Goal: Task Accomplishment & Management: Manage account settings

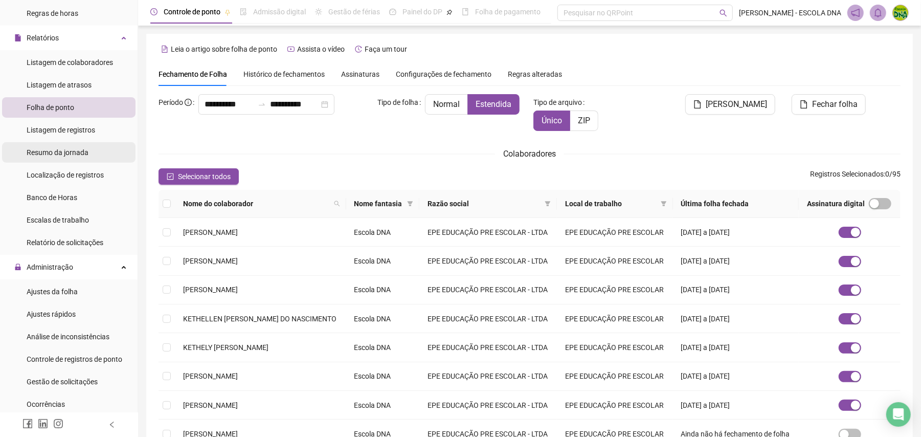
scroll to position [273, 0]
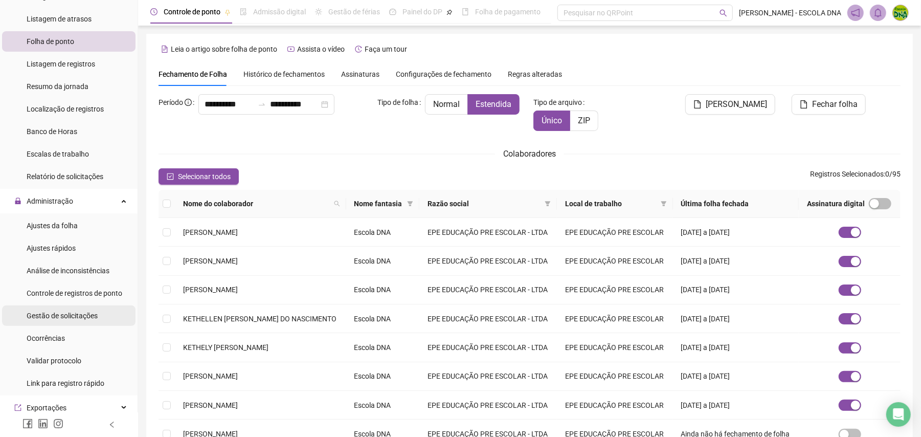
click at [81, 320] on span "Gestão de solicitações" at bounding box center [62, 315] width 71 height 8
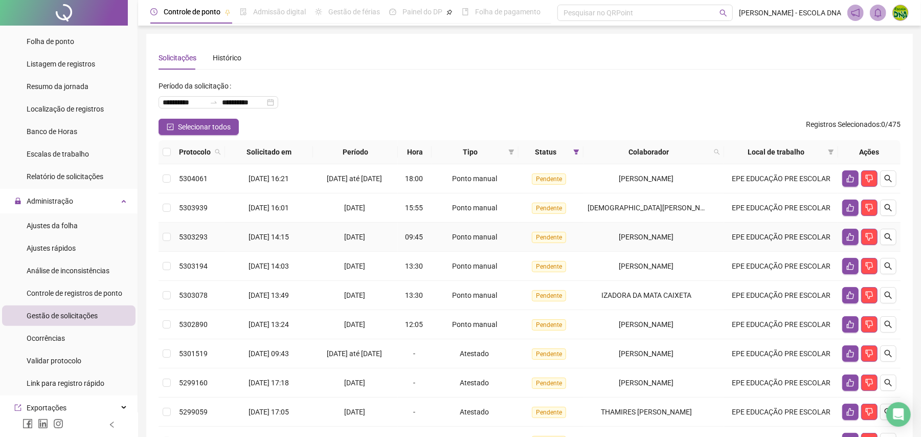
scroll to position [68, 0]
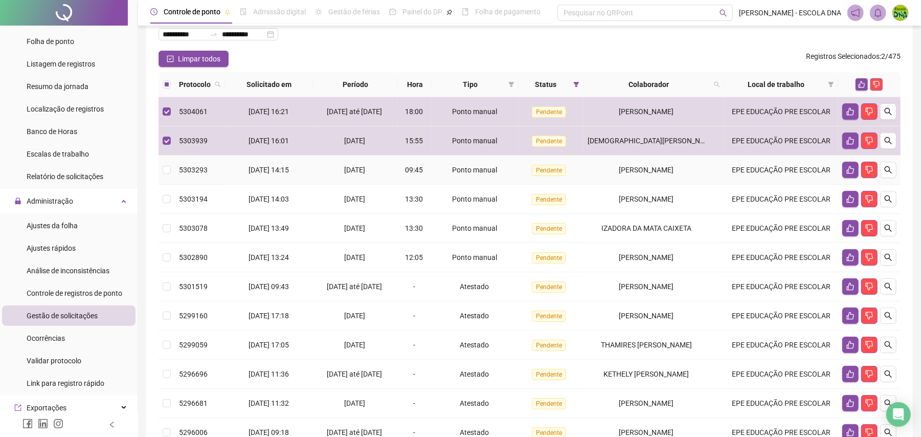
click at [160, 162] on td at bounding box center [167, 169] width 16 height 29
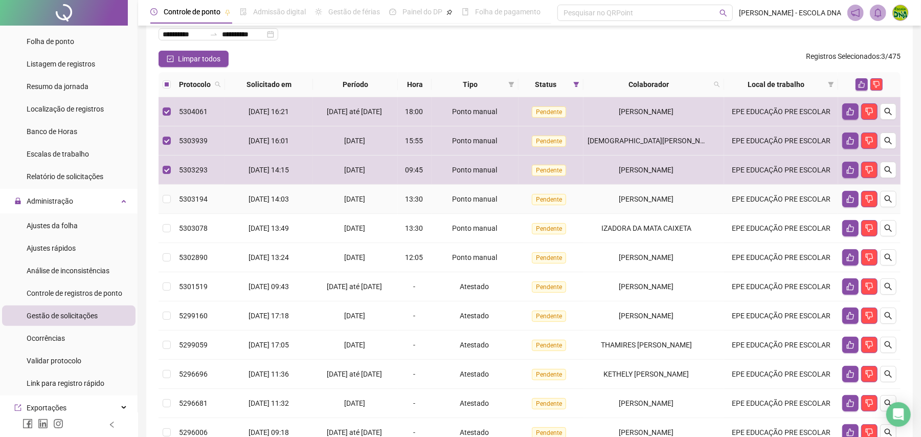
click at [164, 192] on td at bounding box center [167, 199] width 16 height 29
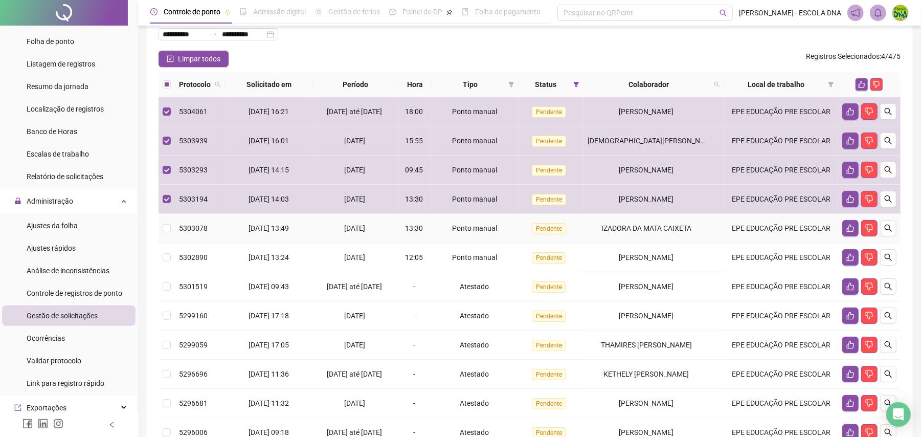
click at [167, 228] on td at bounding box center [167, 228] width 16 height 29
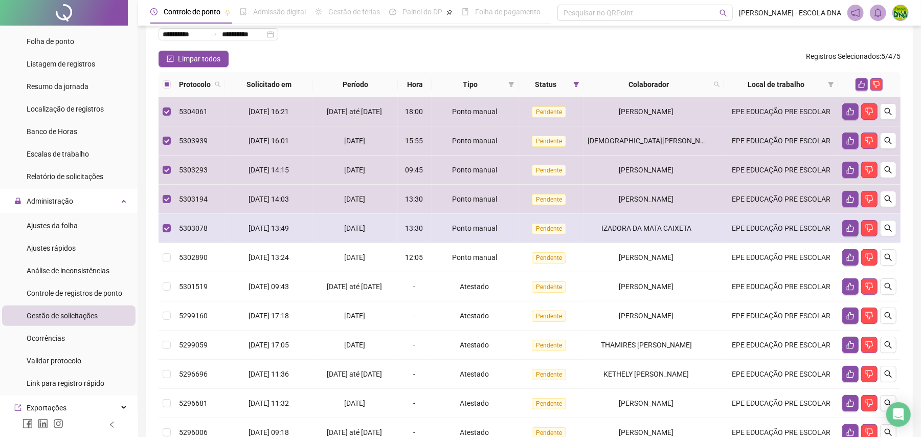
click at [167, 243] on td at bounding box center [167, 228] width 16 height 29
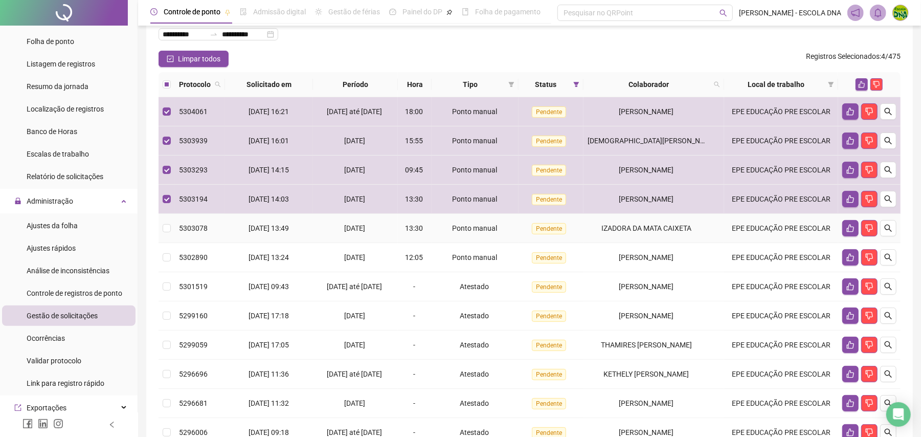
click at [159, 234] on td at bounding box center [167, 228] width 16 height 29
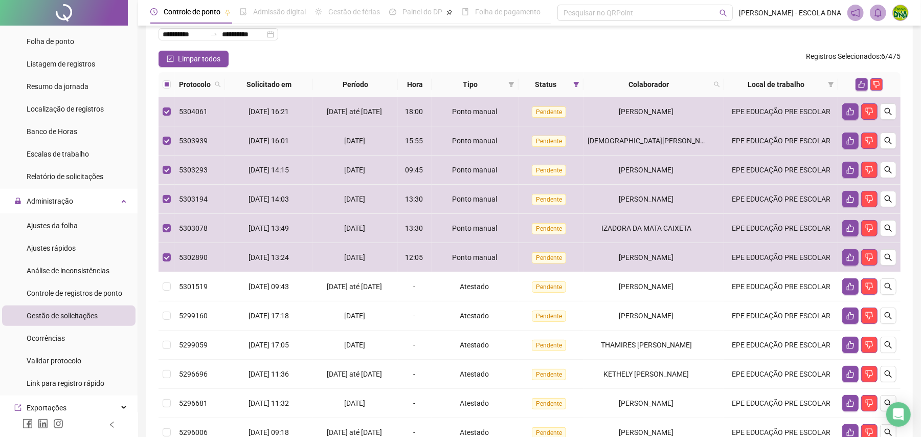
click at [141, 186] on div "**********" at bounding box center [529, 232] width 783 height 600
click at [860, 88] on button "button" at bounding box center [862, 84] width 12 height 12
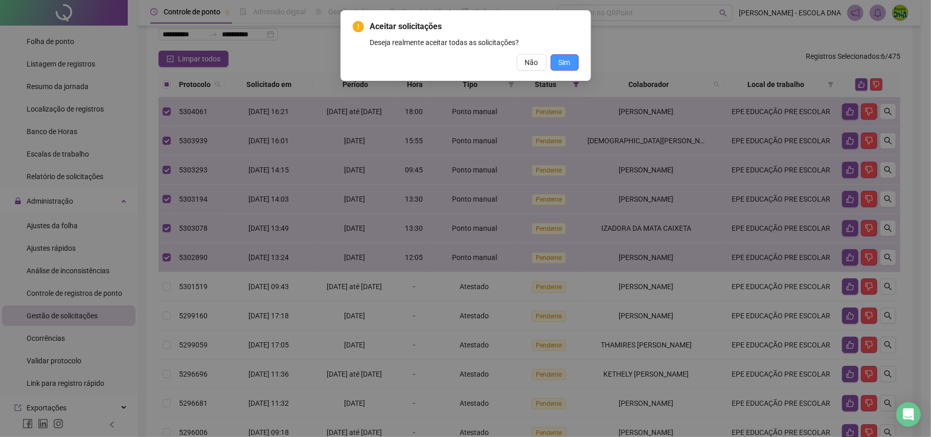
click at [567, 58] on span "Sim" at bounding box center [565, 62] width 12 height 11
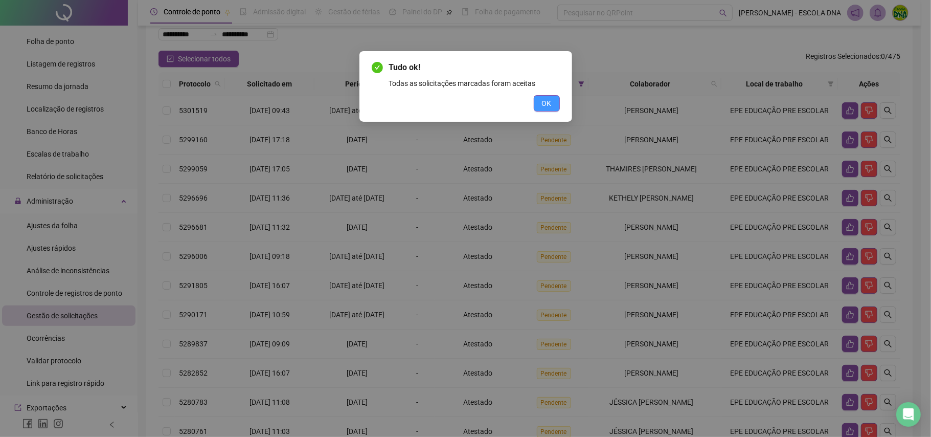
click at [546, 107] on span "OK" at bounding box center [547, 103] width 10 height 11
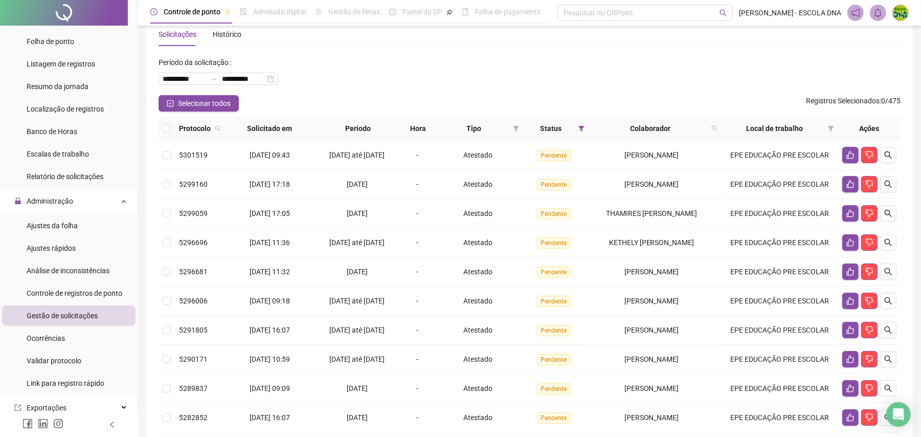
scroll to position [0, 0]
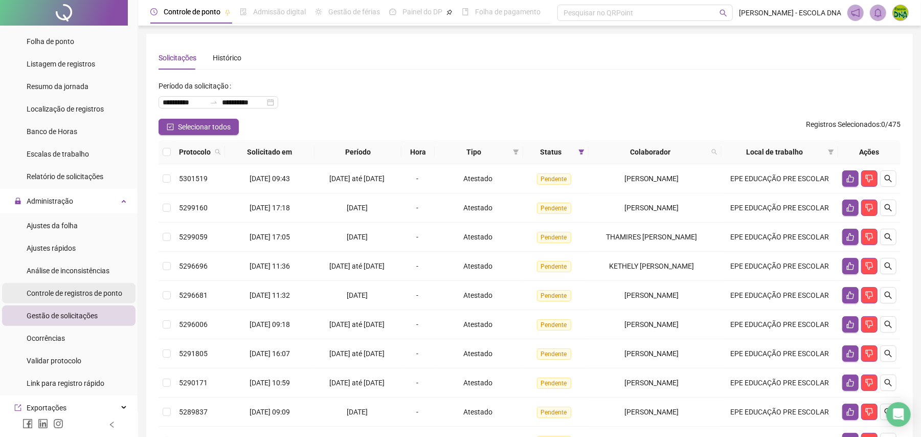
click at [82, 293] on span "Controle de registros de ponto" at bounding box center [75, 293] width 96 height 8
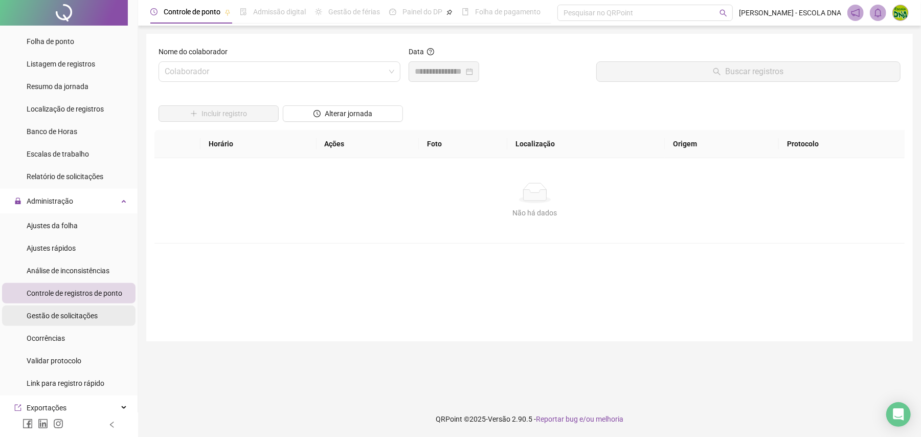
click at [90, 316] on span "Gestão de solicitações" at bounding box center [62, 315] width 71 height 8
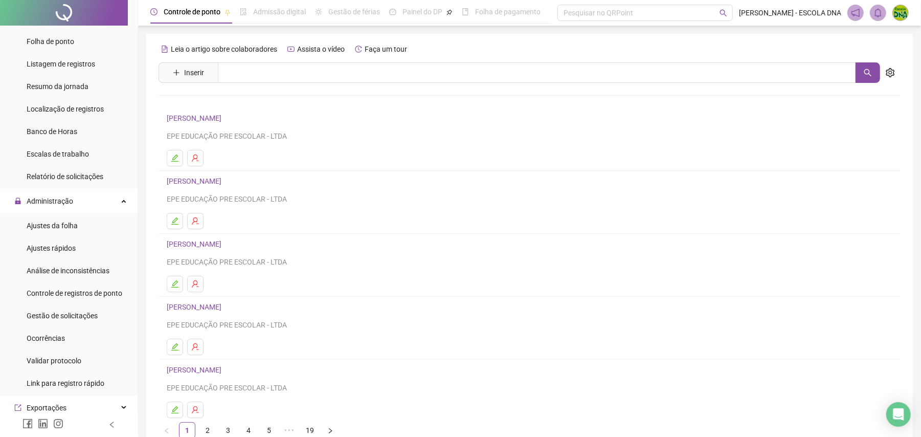
scroll to position [68, 0]
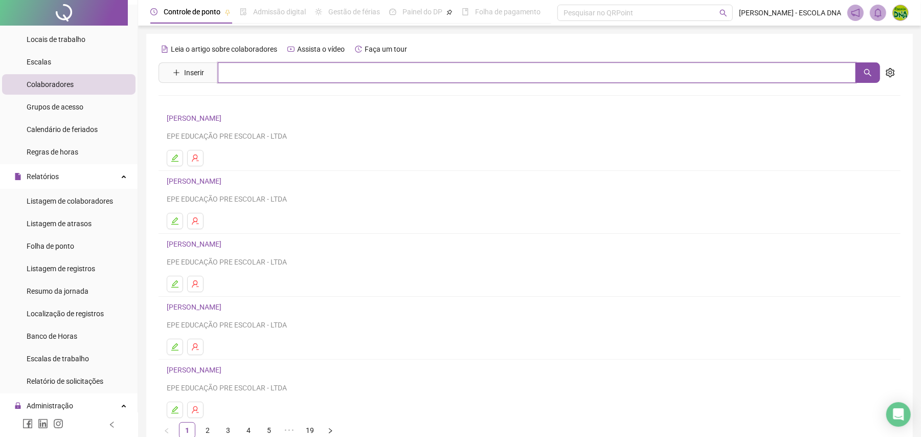
click at [307, 72] on input "text" at bounding box center [537, 72] width 638 height 20
type input "******"
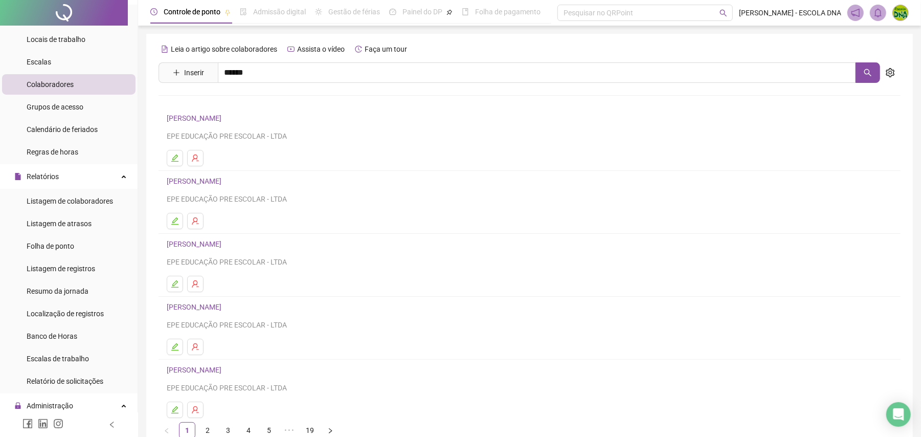
click at [226, 104] on link "[PERSON_NAME]" at bounding box center [204, 103] width 55 height 8
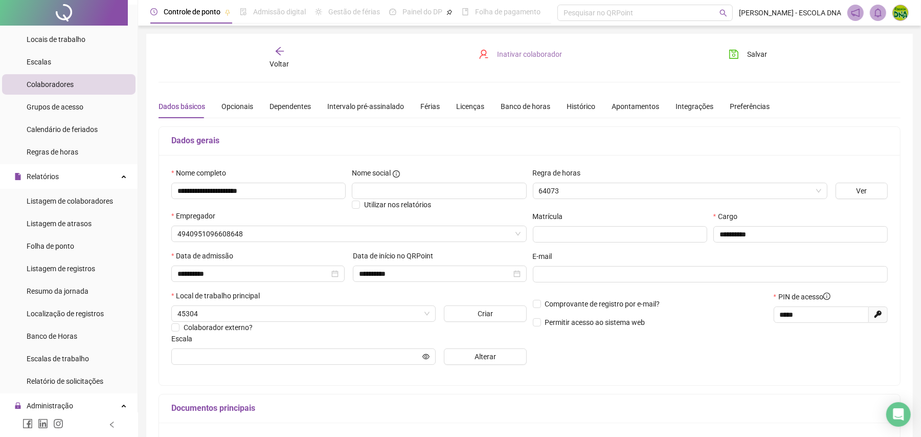
type input "**********"
click at [532, 57] on span "Inativar colaborador" at bounding box center [529, 54] width 65 height 11
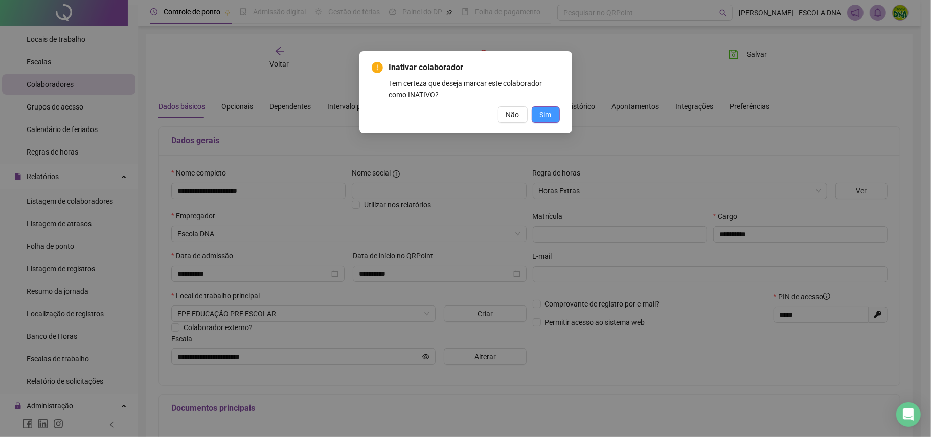
click at [549, 117] on span "Sim" at bounding box center [546, 114] width 12 height 11
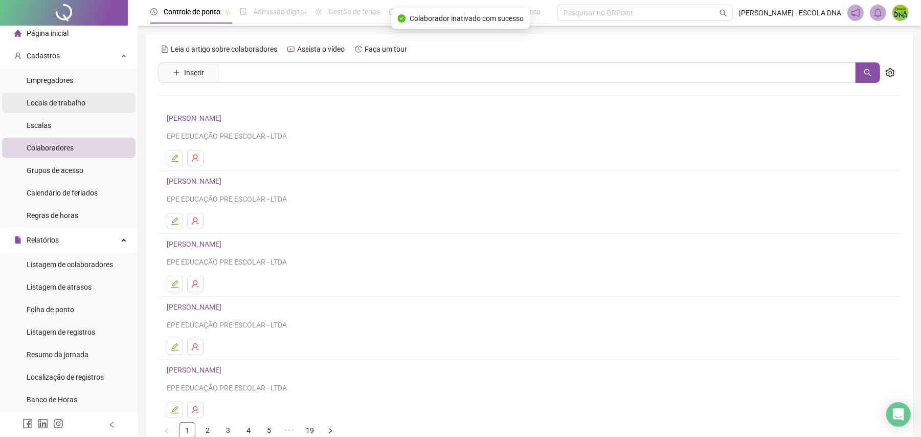
scroll to position [0, 0]
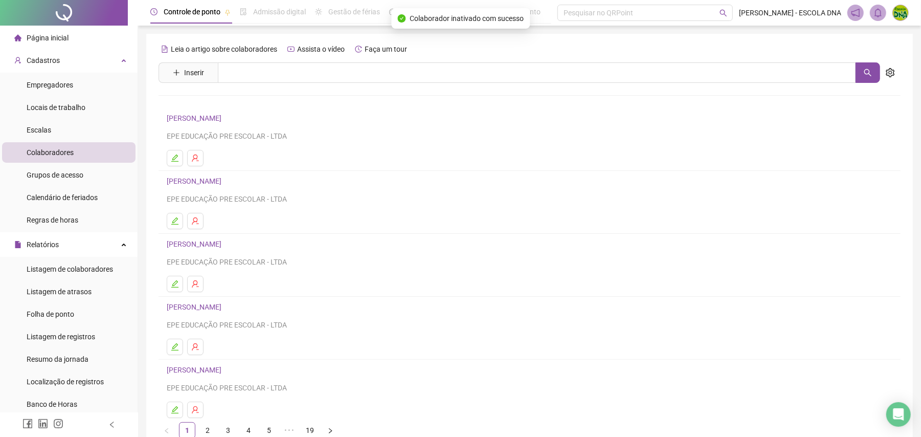
click at [51, 41] on span "Página inicial" at bounding box center [48, 38] width 42 height 8
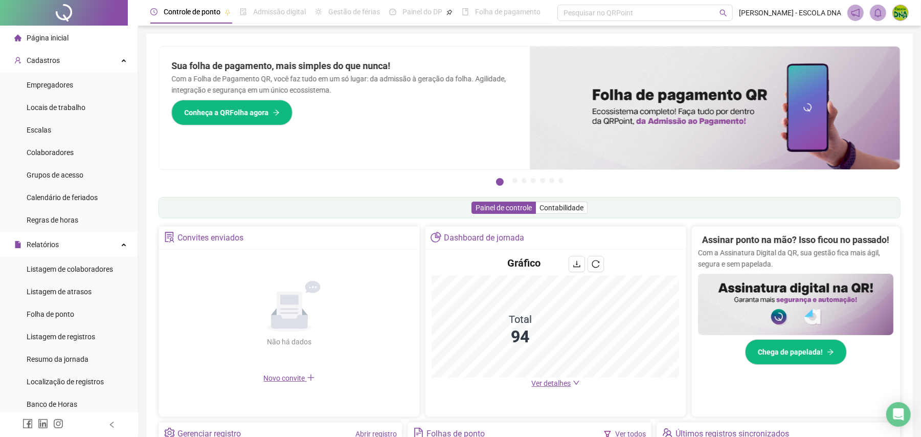
click at [535, 382] on span "Ver detalhes" at bounding box center [551, 383] width 39 height 8
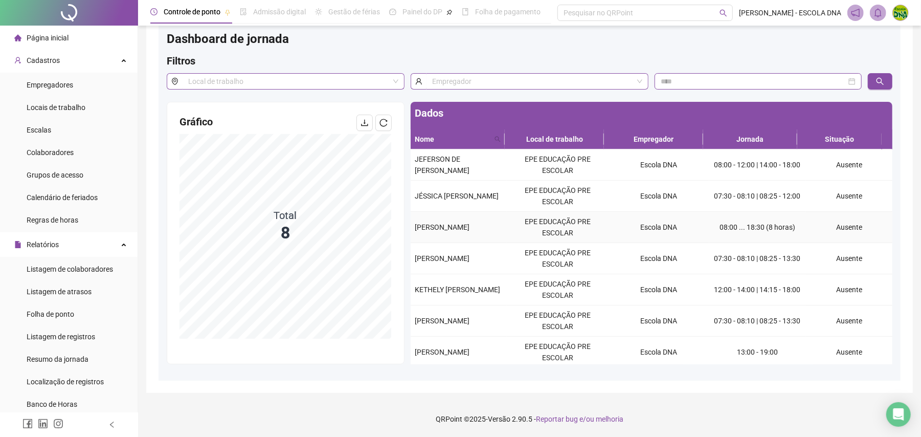
scroll to position [36, 0]
